Goal: Task Accomplishment & Management: Manage account settings

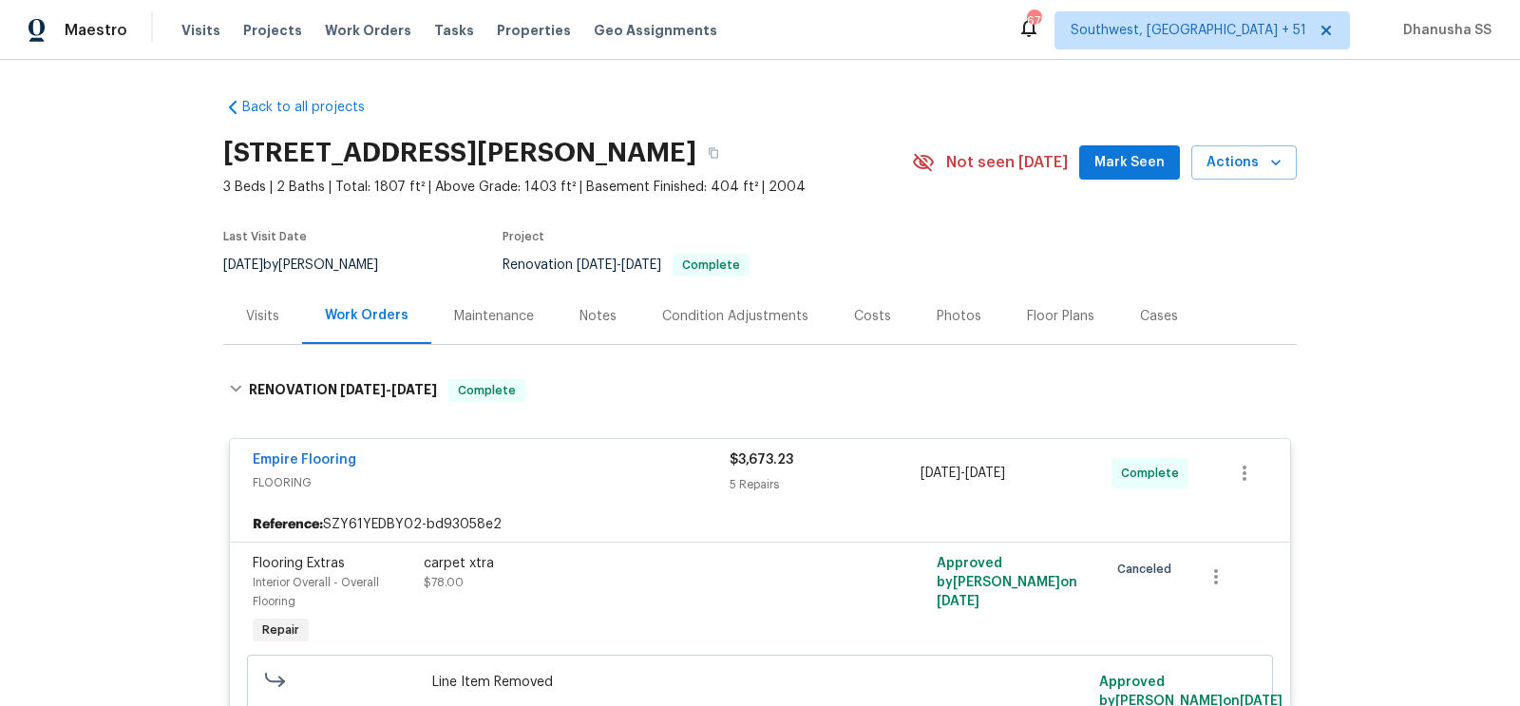
click at [361, 28] on span "Work Orders" at bounding box center [368, 30] width 86 height 19
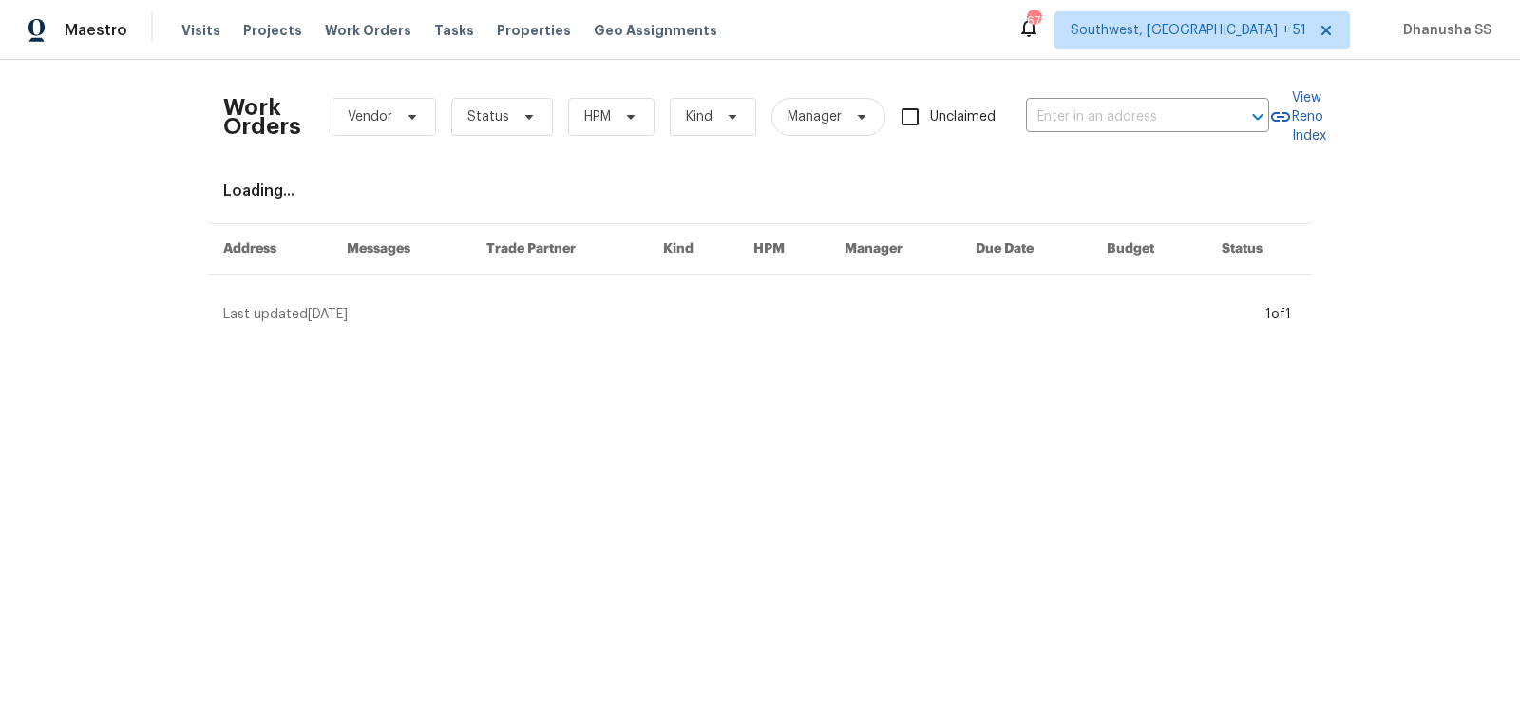
click at [1134, 134] on div "Work Orders Vendor Status HPM Kind Manager Unclaimed ​" at bounding box center [746, 117] width 1046 height 84
click at [1120, 96] on div "Work Orders Vendor Status HPM Kind Manager Unclaimed ​" at bounding box center [746, 117] width 1046 height 84
click at [1113, 124] on input "text" at bounding box center [1121, 117] width 190 height 29
paste input "[STREET_ADDRESS][PERSON_NAME]"
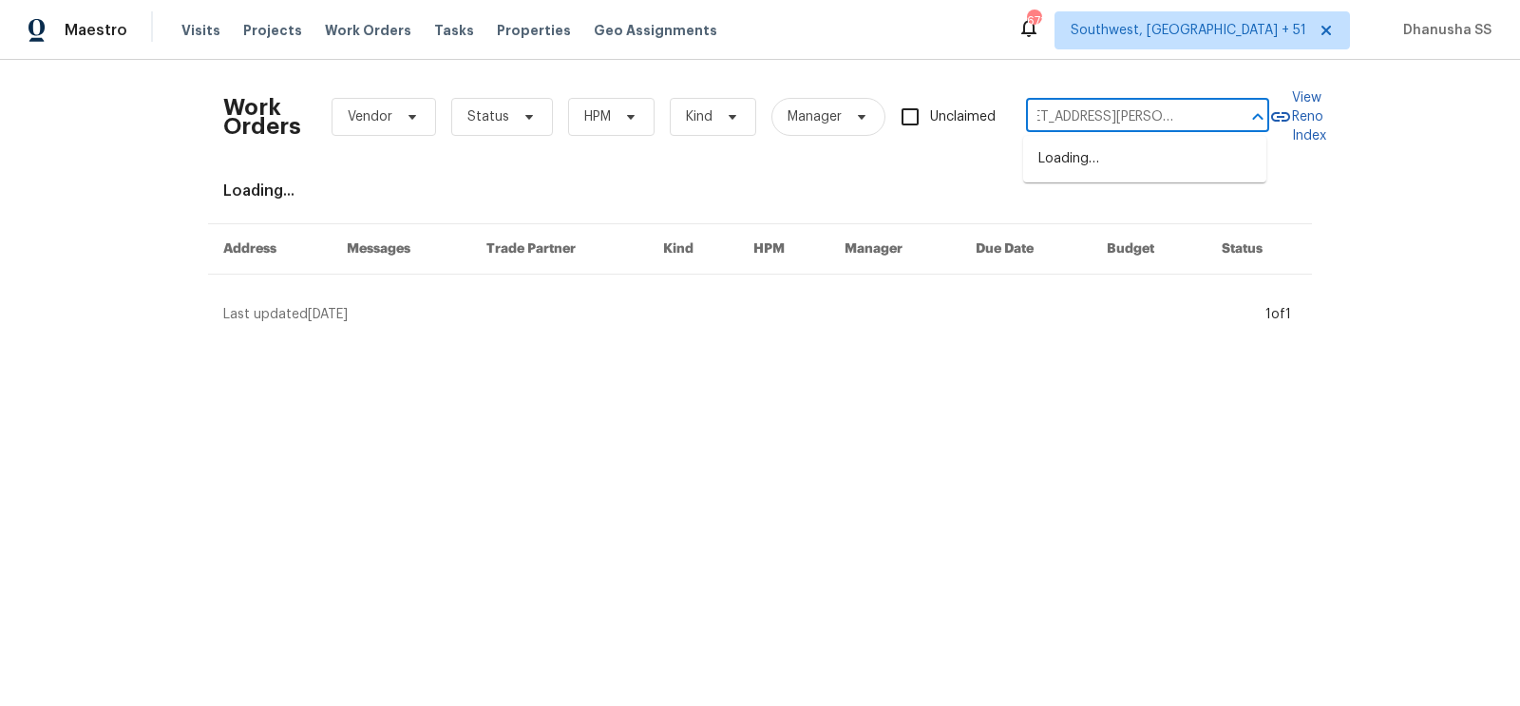
type input "[STREET_ADDRESS][PERSON_NAME]"
click at [1121, 157] on li "[STREET_ADDRESS][PERSON_NAME]" at bounding box center [1144, 168] width 243 height 51
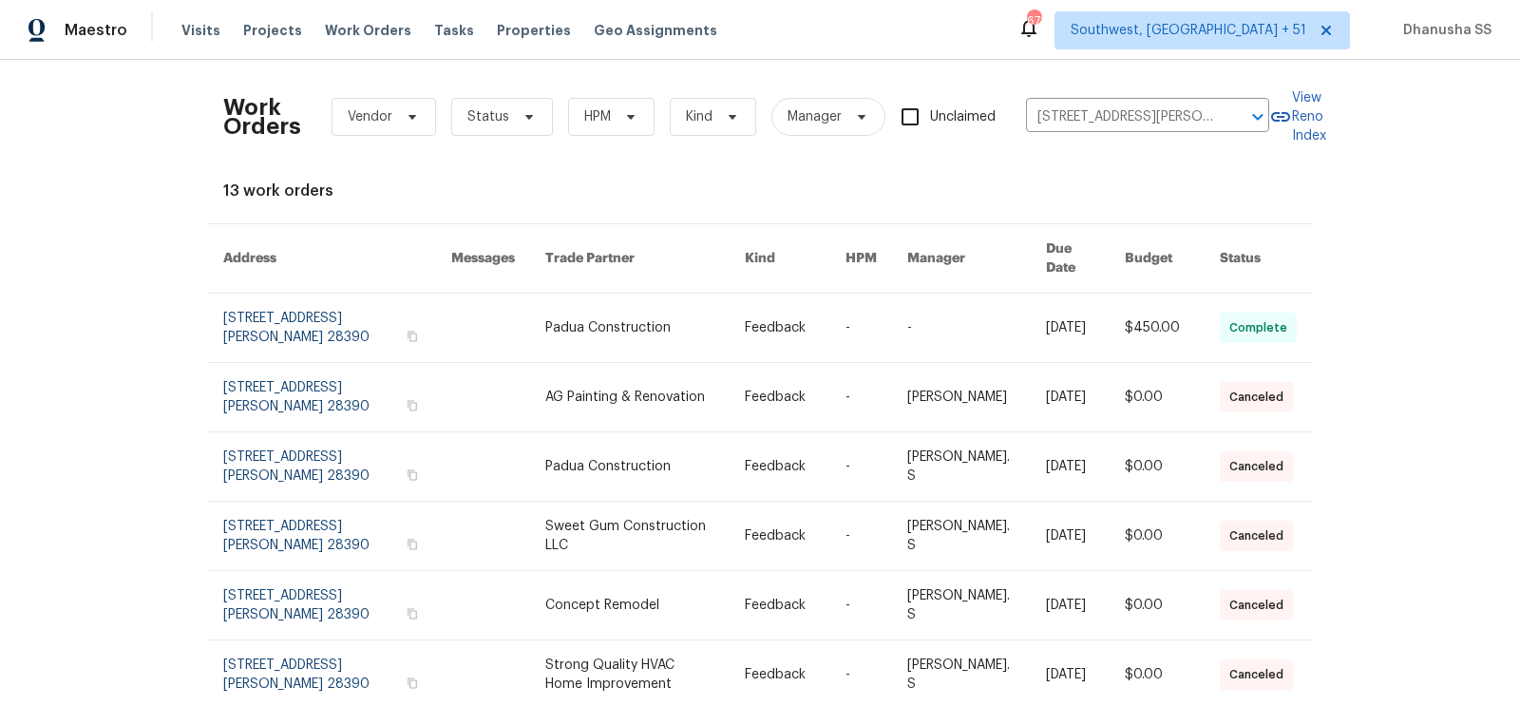
click at [829, 321] on link at bounding box center [795, 328] width 101 height 68
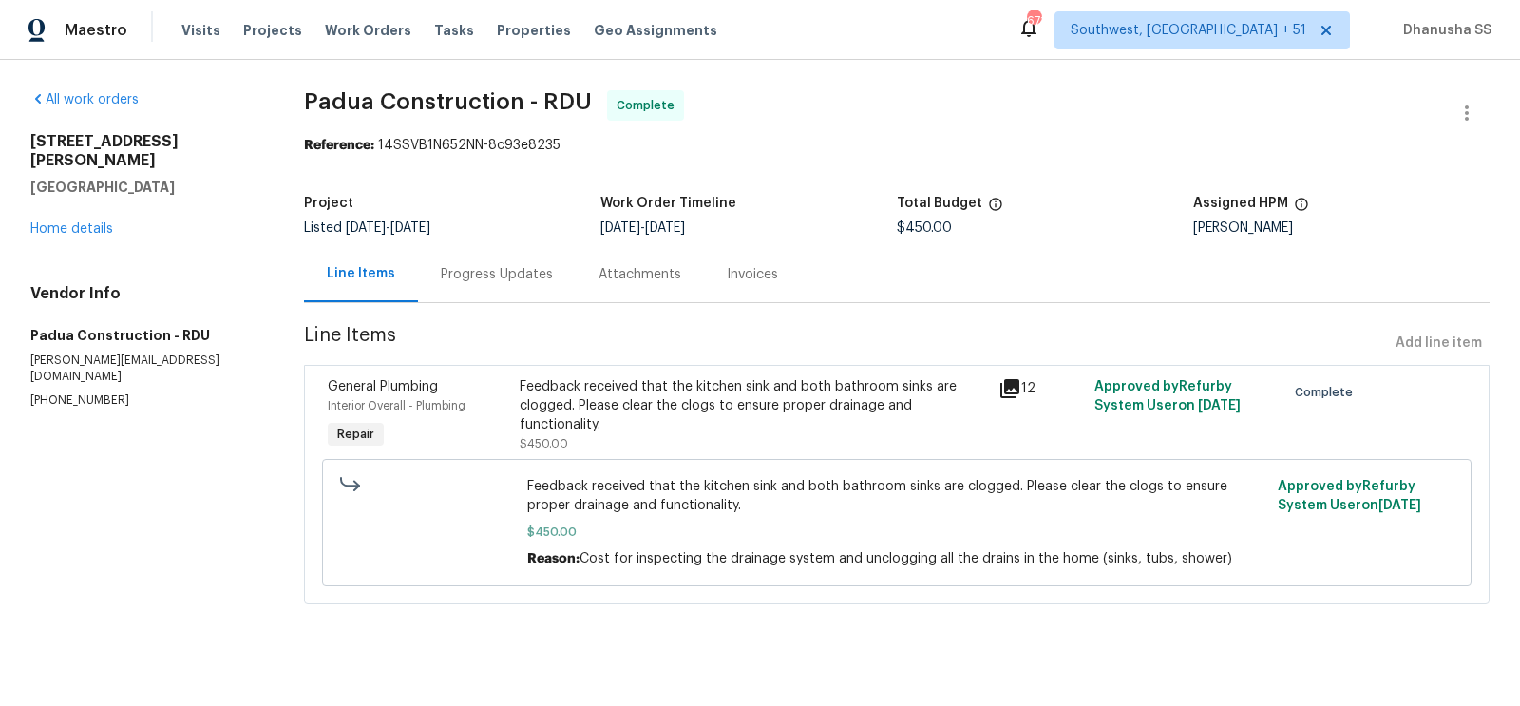
click at [42, 218] on div "[STREET_ADDRESS][PERSON_NAME] Home details" at bounding box center [144, 185] width 228 height 106
click at [55, 222] on link "Home details" at bounding box center [71, 228] width 83 height 13
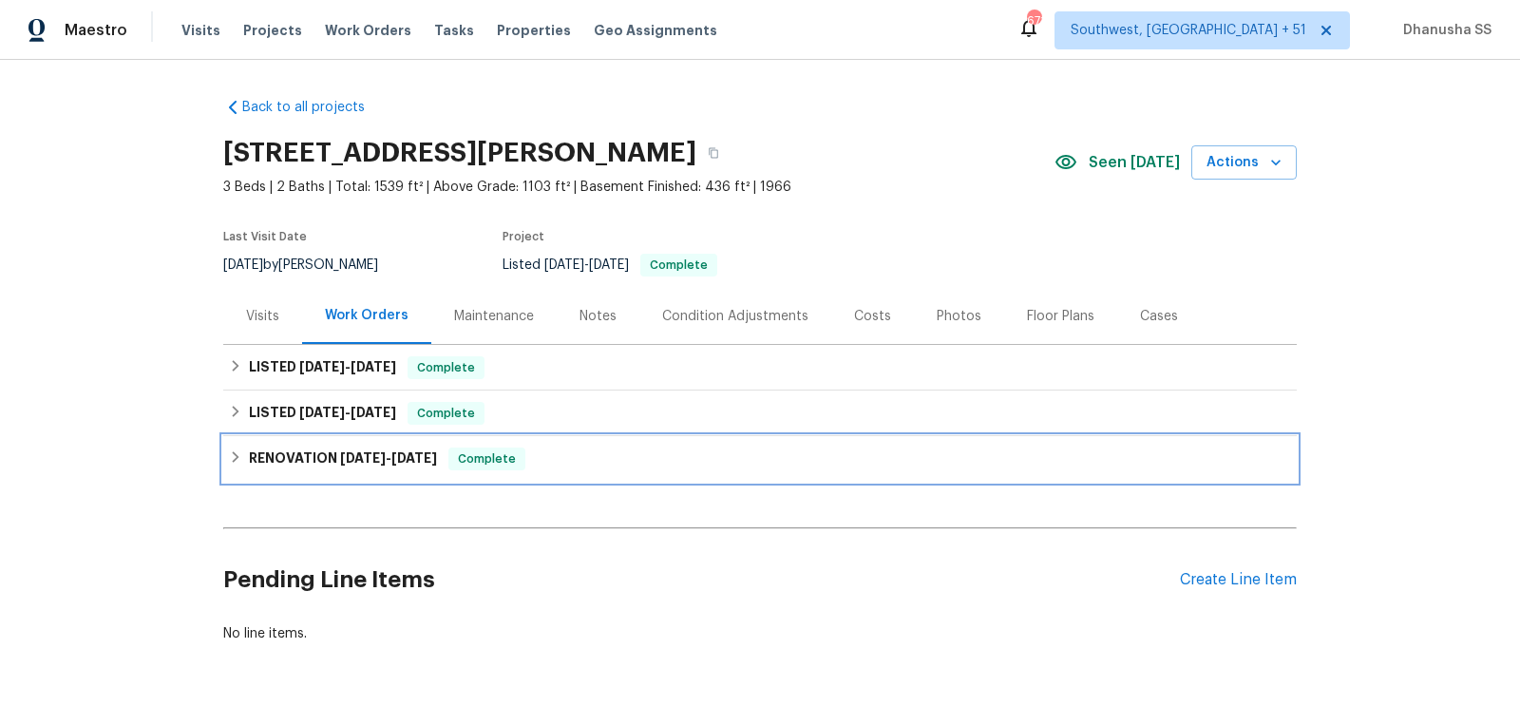
click at [587, 451] on div "RENOVATION [DATE] - [DATE] Complete" at bounding box center [760, 459] width 1062 height 23
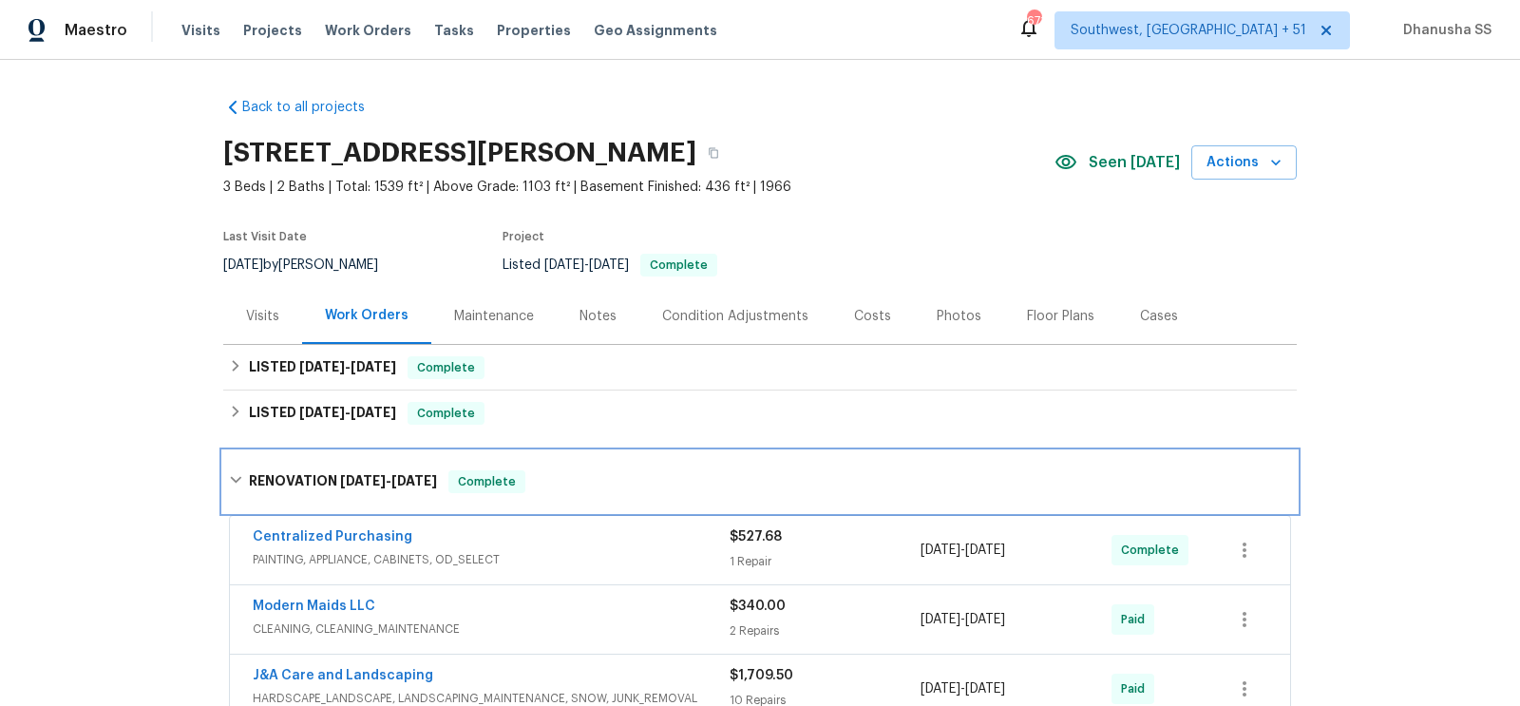
scroll to position [437, 0]
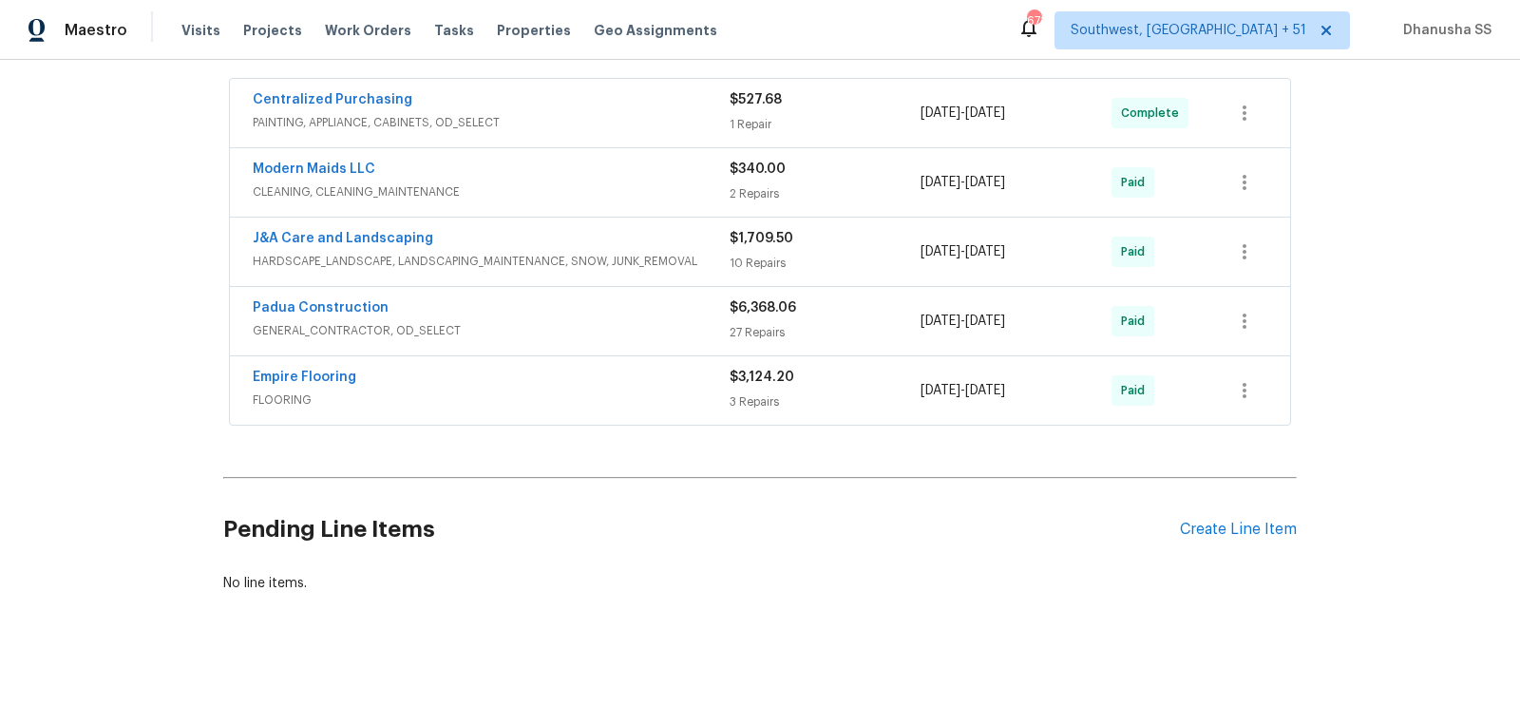
click at [635, 128] on span "PAINTING, APPLIANCE, CABINETS, OD_SELECT" at bounding box center [491, 122] width 477 height 19
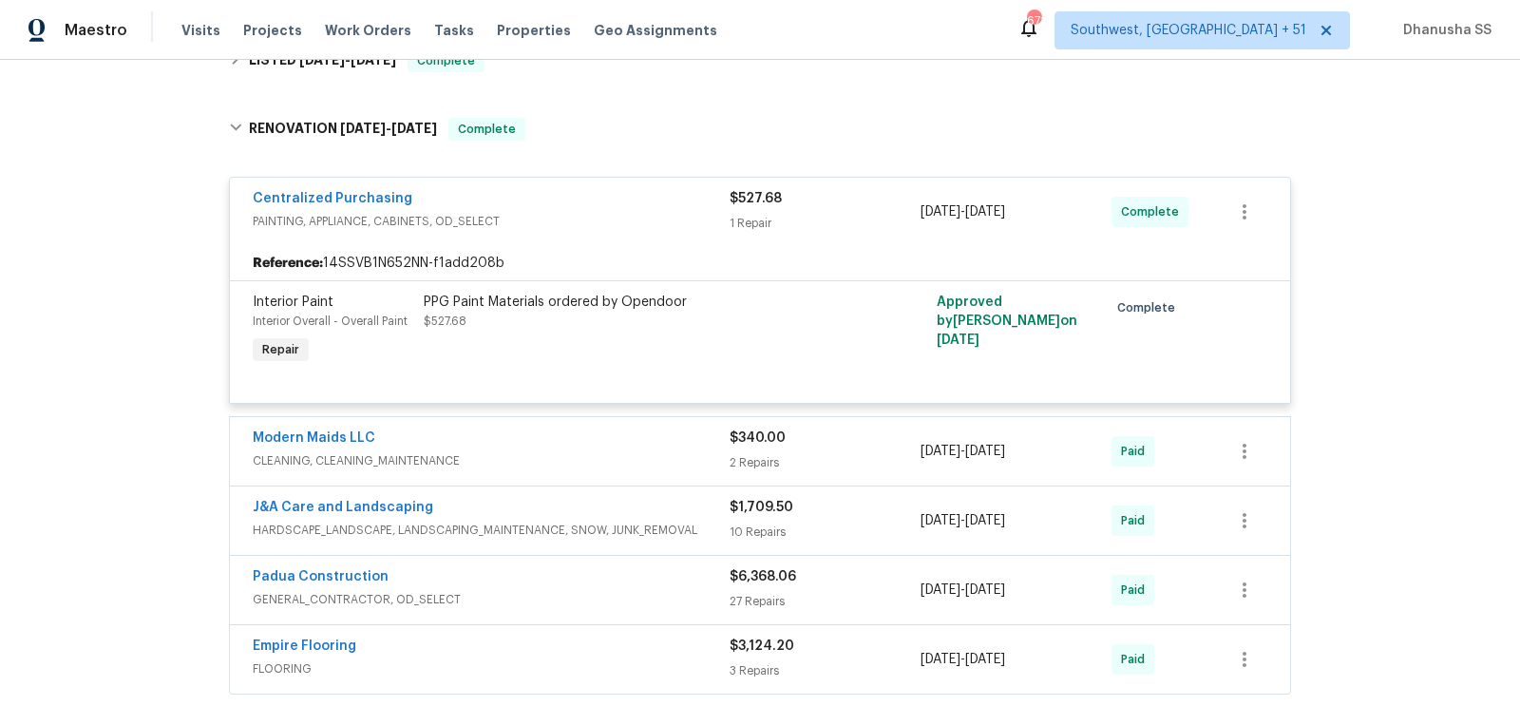
scroll to position [544, 0]
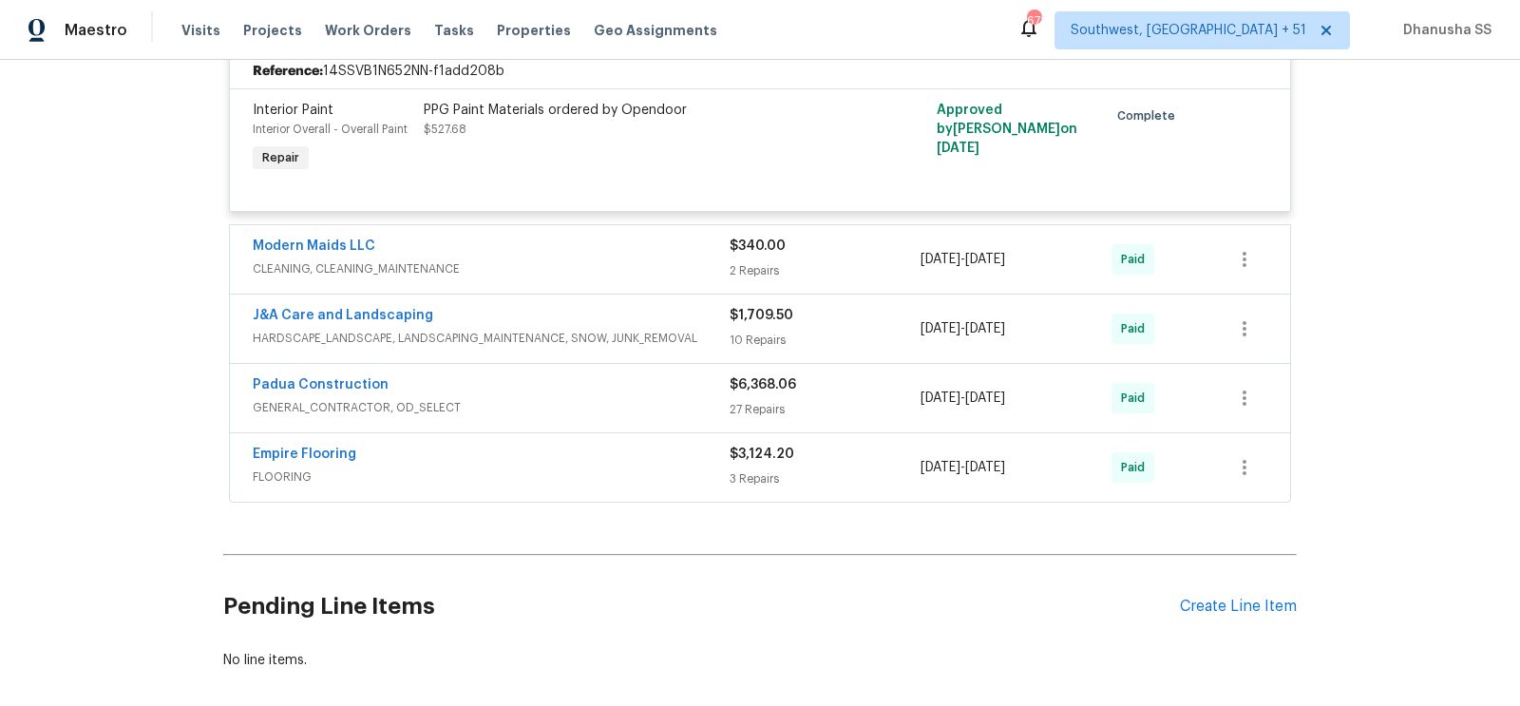
click at [641, 269] on span "CLEANING, CLEANING_MAINTENANCE" at bounding box center [491, 268] width 477 height 19
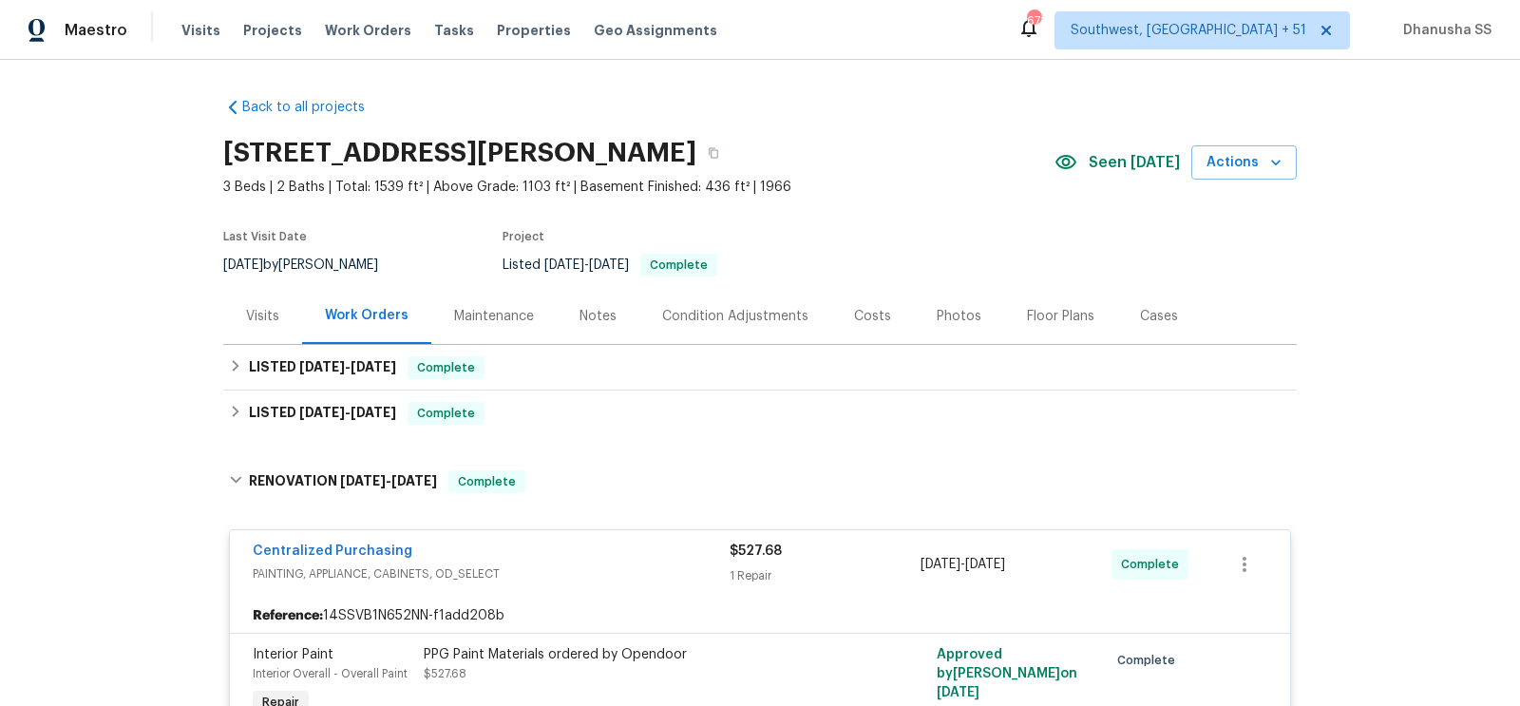
scroll to position [152, 0]
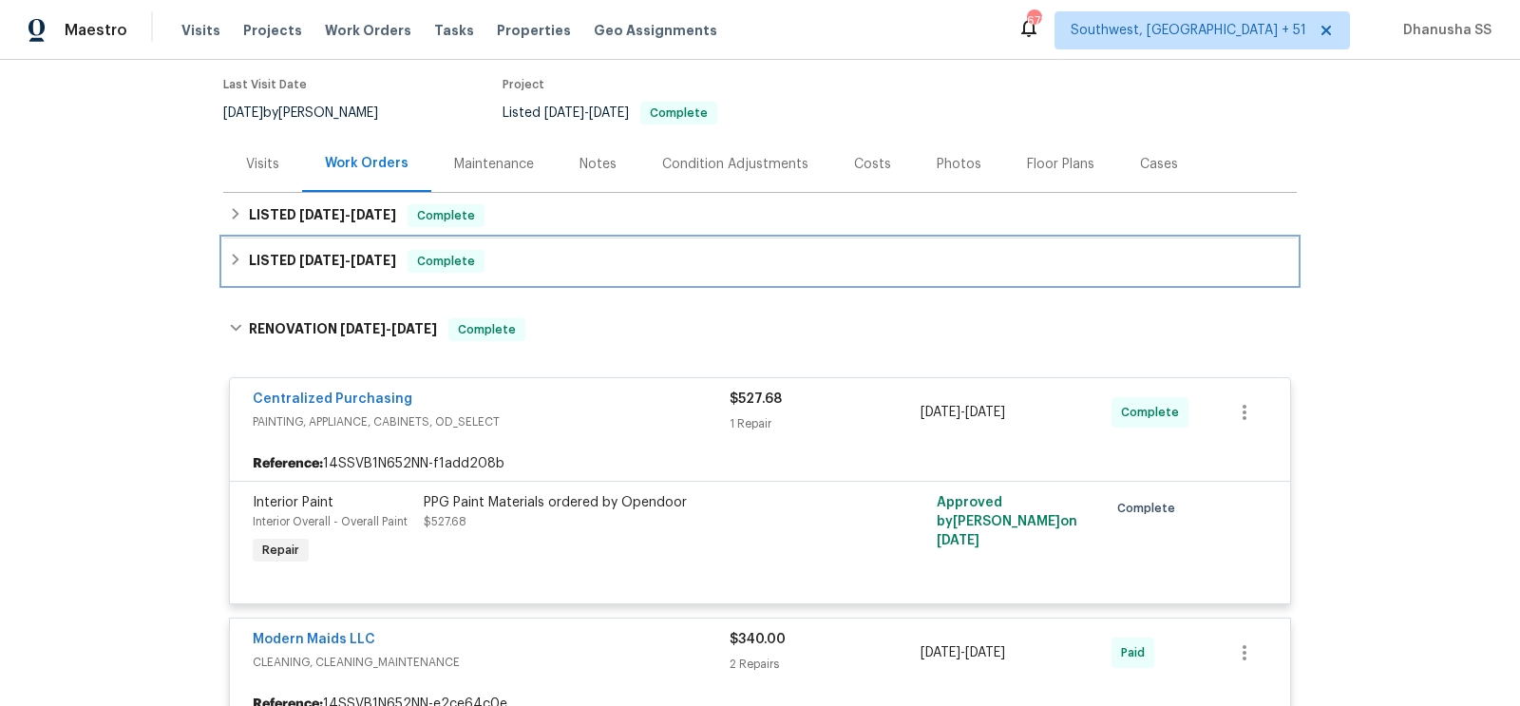
click at [607, 257] on div "LISTED [DATE] - [DATE] Complete" at bounding box center [760, 261] width 1062 height 23
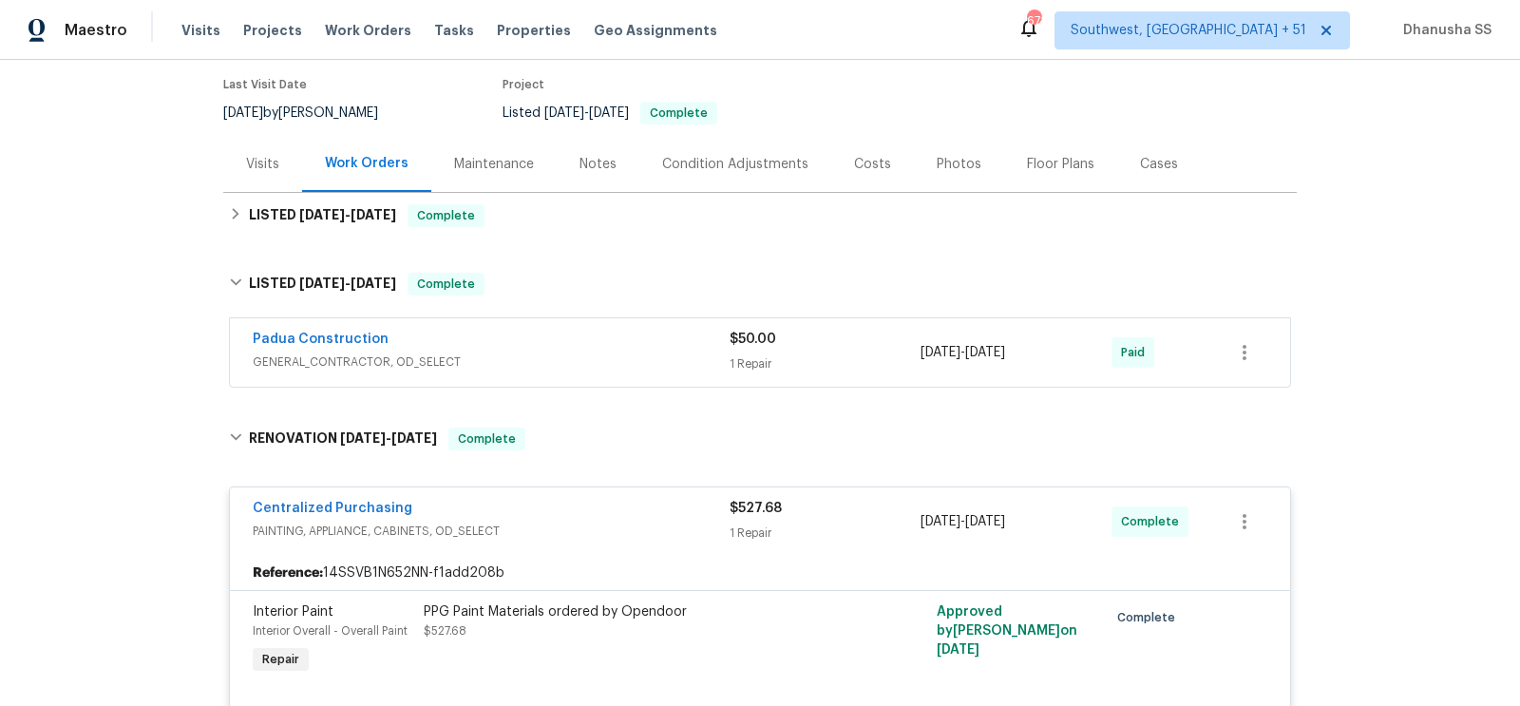
click at [634, 351] on div "Padua Construction" at bounding box center [491, 341] width 477 height 23
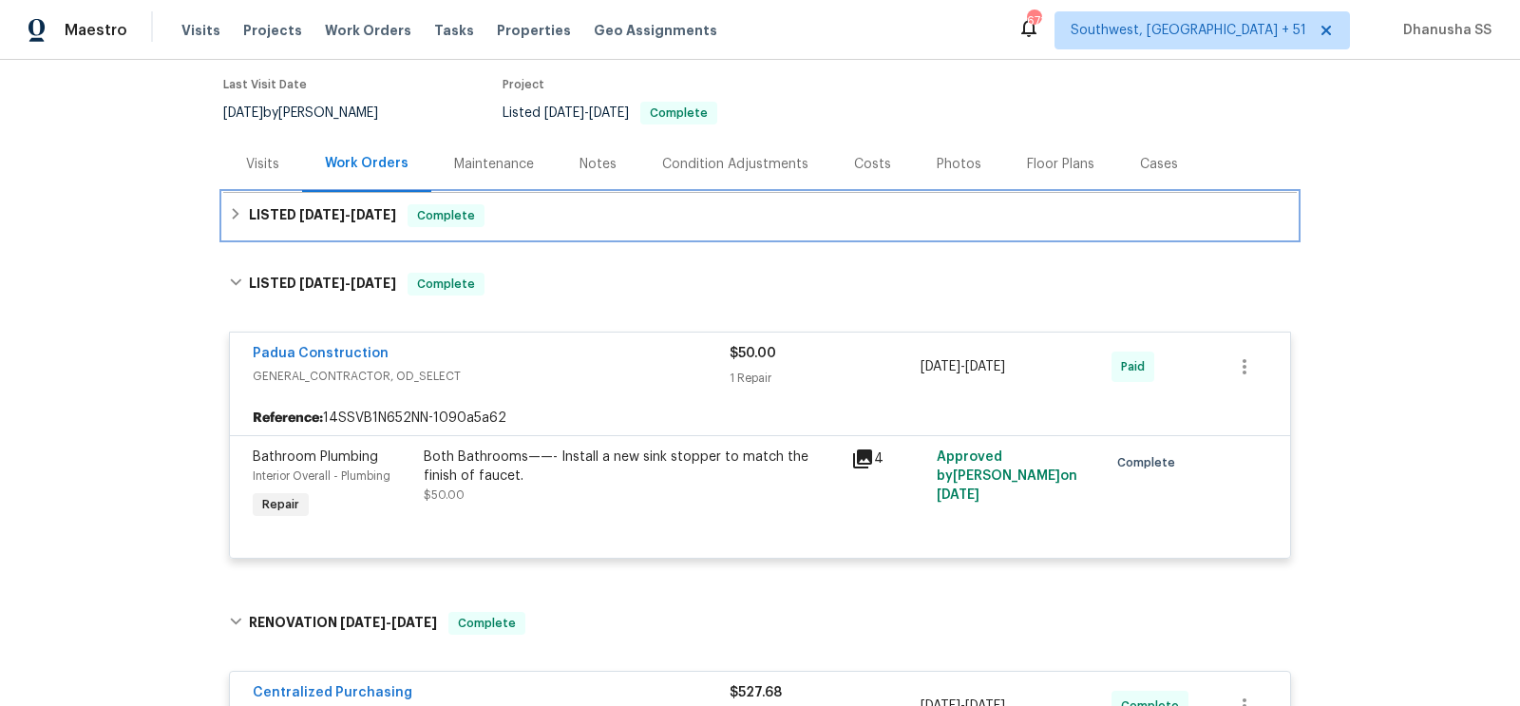
click at [587, 222] on div "LISTED [DATE] - [DATE] Complete" at bounding box center [760, 215] width 1062 height 23
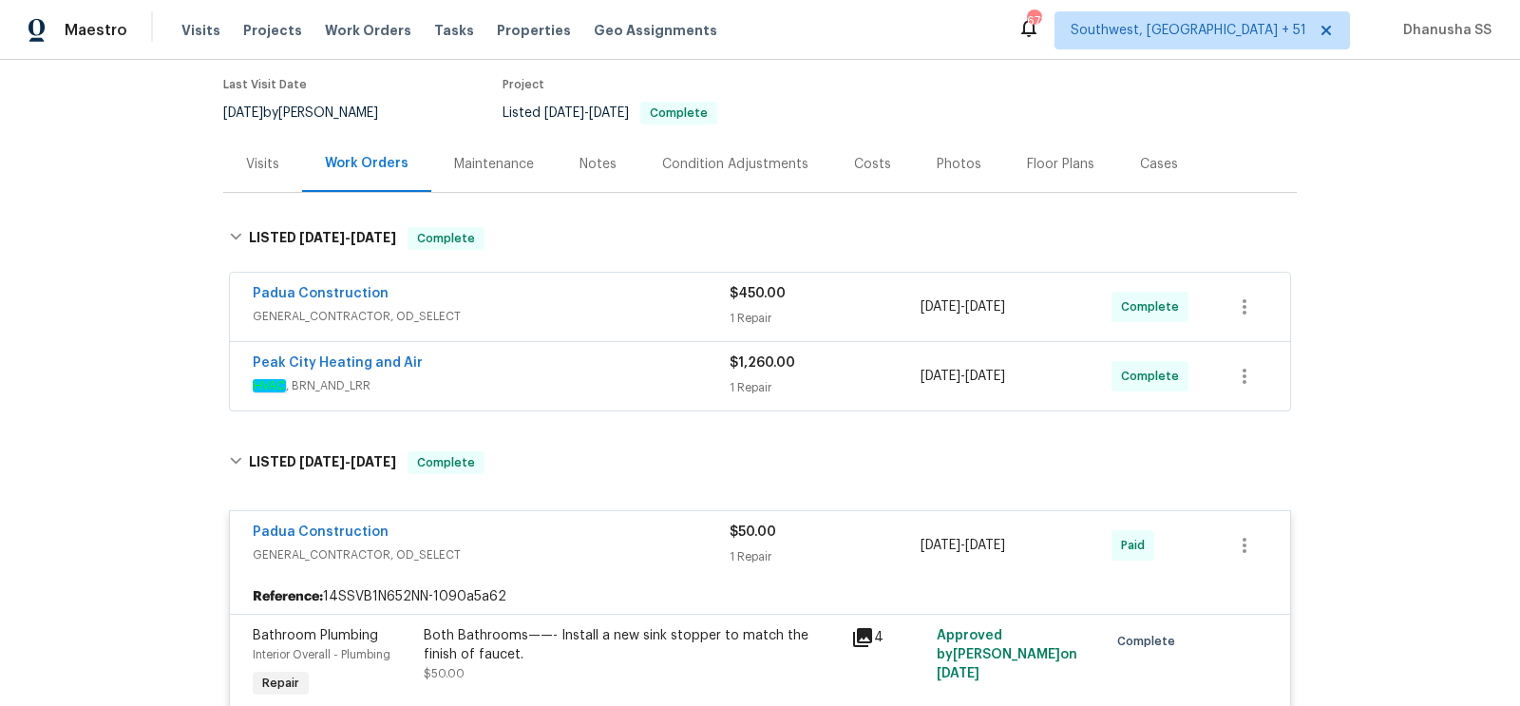
click at [621, 362] on div "Peak City Heating and Air" at bounding box center [491, 364] width 477 height 23
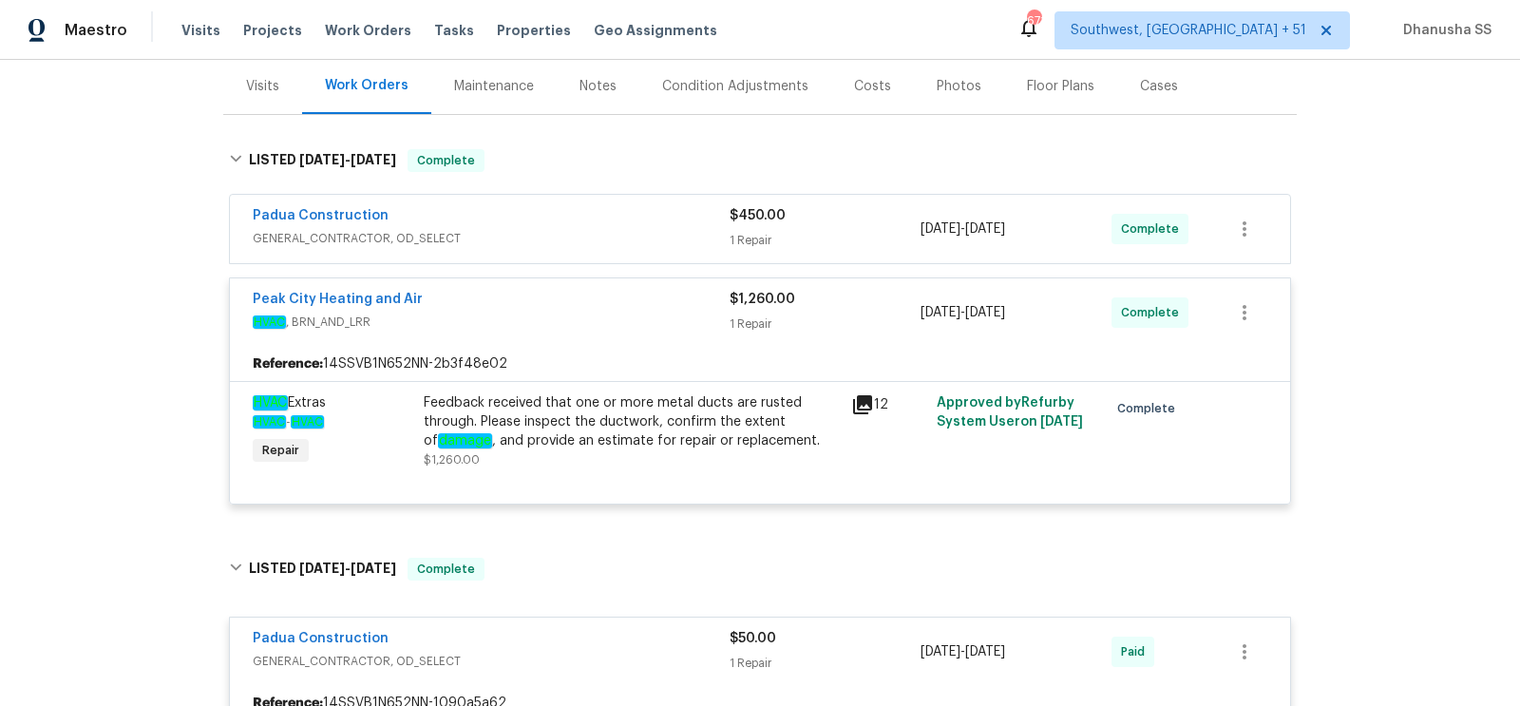
scroll to position [212, 0]
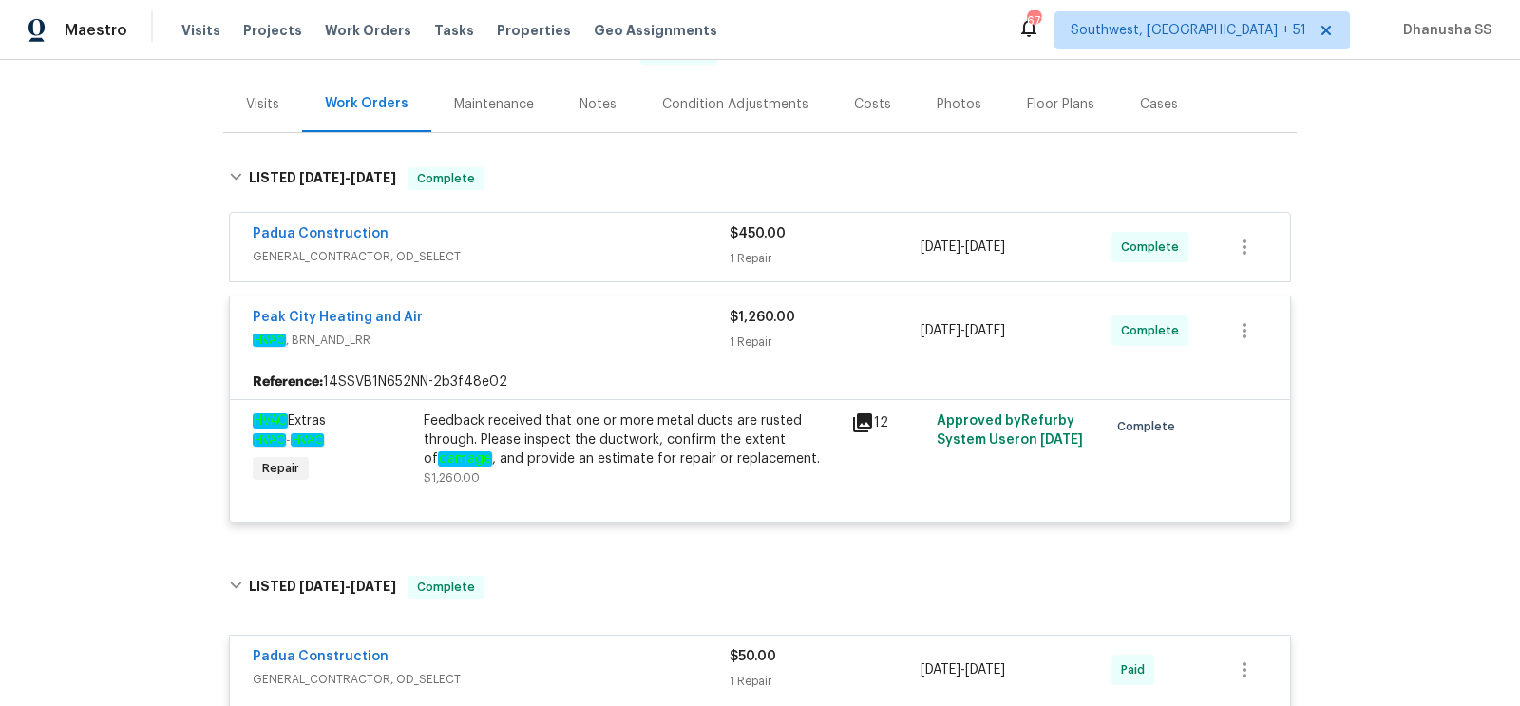
click at [585, 266] on div "Padua Construction GENERAL_CONTRACTOR, OD_SELECT" at bounding box center [491, 247] width 477 height 46
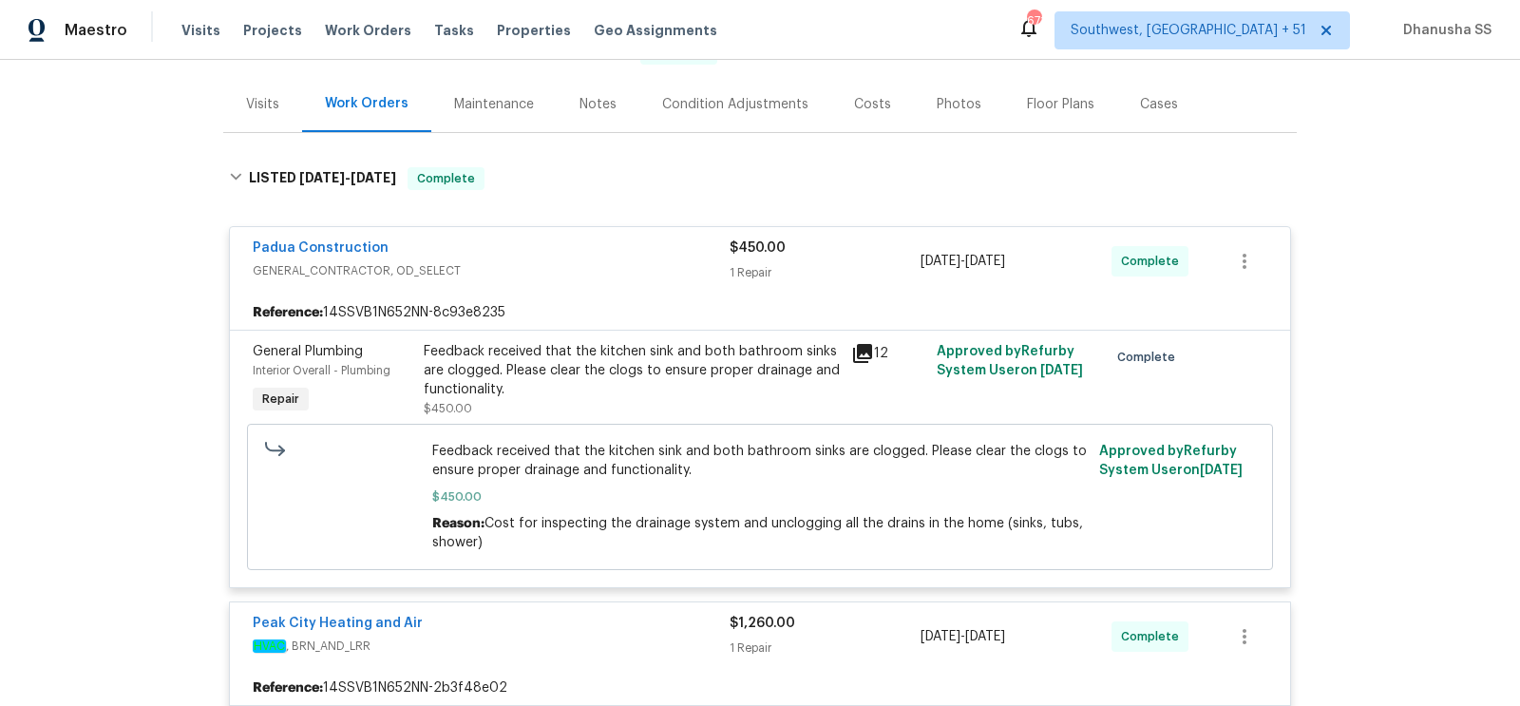
scroll to position [0, 0]
